Goal: Find specific page/section: Find specific page/section

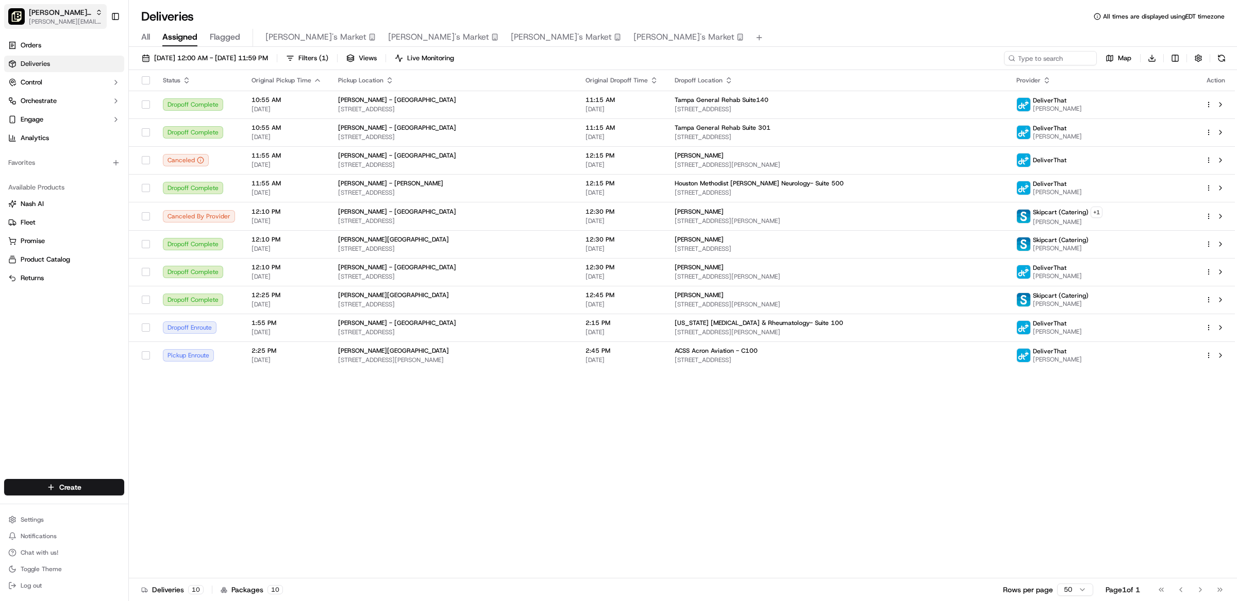
click at [72, 19] on span "[PERSON_NAME][EMAIL_ADDRESS][DOMAIN_NAME]" at bounding box center [66, 22] width 74 height 8
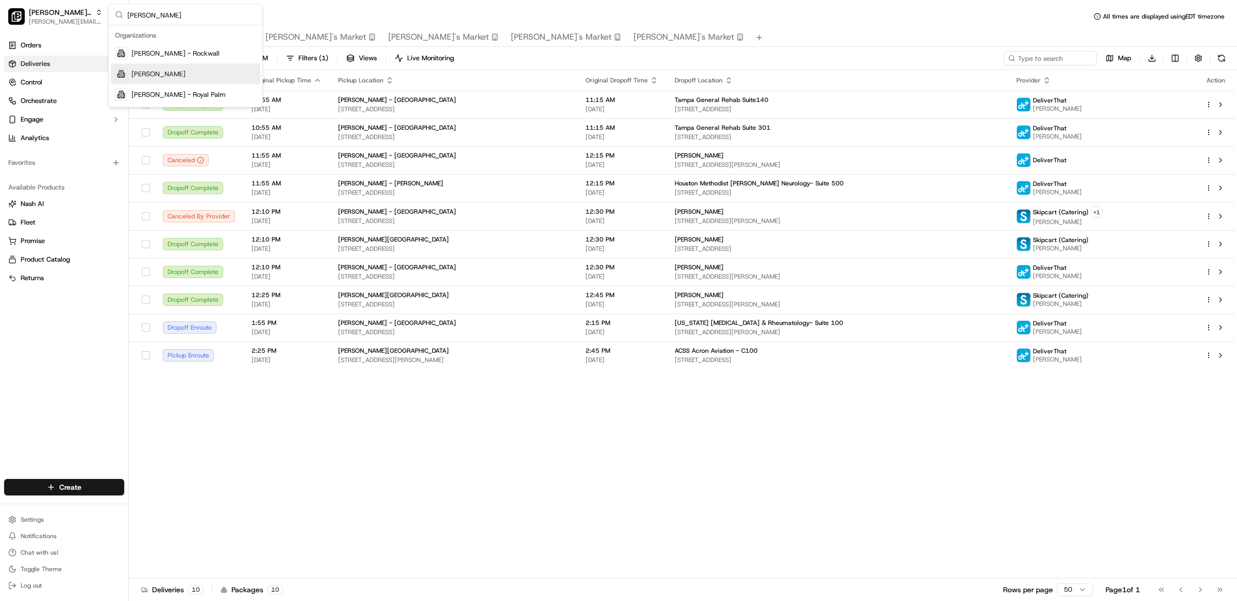
type input "[PERSON_NAME]"
click at [142, 78] on span "[PERSON_NAME]" at bounding box center [158, 74] width 54 height 9
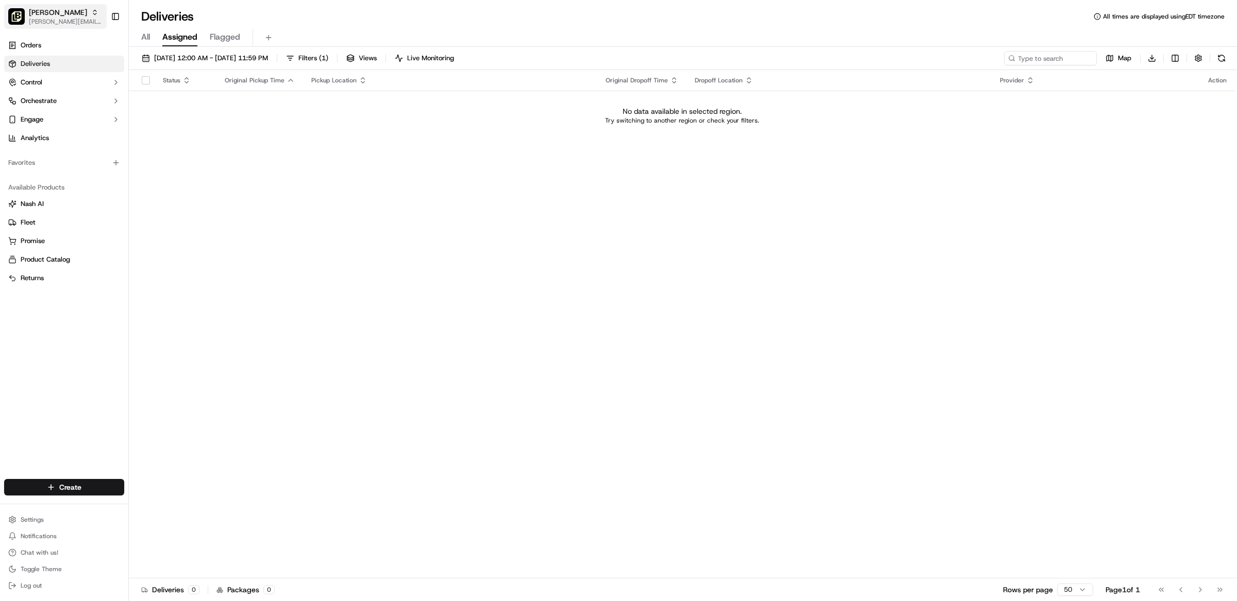
click at [63, 28] on button "[PERSON_NAME] - Rogers [EMAIL_ADDRESS][DOMAIN_NAME]" at bounding box center [55, 16] width 103 height 25
type input "[PERSON_NAME]"
click at [91, 15] on icon "button" at bounding box center [94, 12] width 7 height 7
